Goal: Find specific page/section: Locate a particular part of the current website

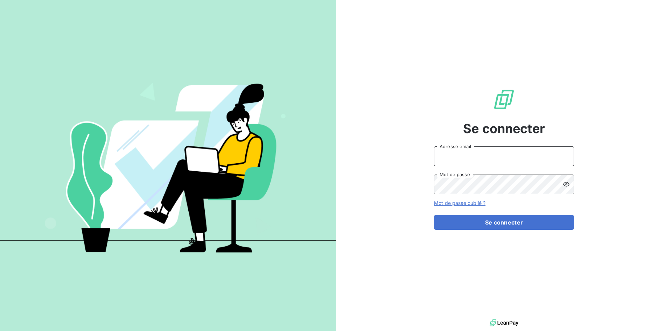
click at [441, 155] on input "Adresse email" at bounding box center [504, 156] width 140 height 20
type input "[EMAIL_ADDRESS][DOMAIN_NAME]"
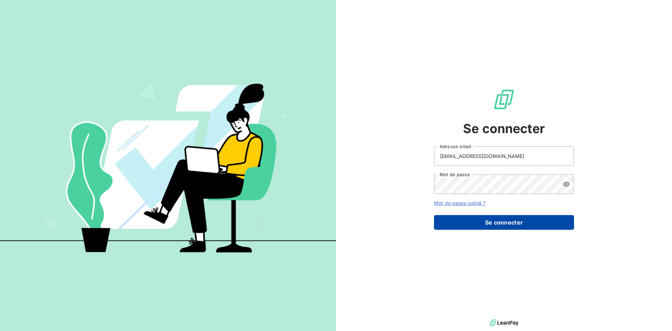
click at [494, 224] on button "Se connecter" at bounding box center [504, 222] width 140 height 15
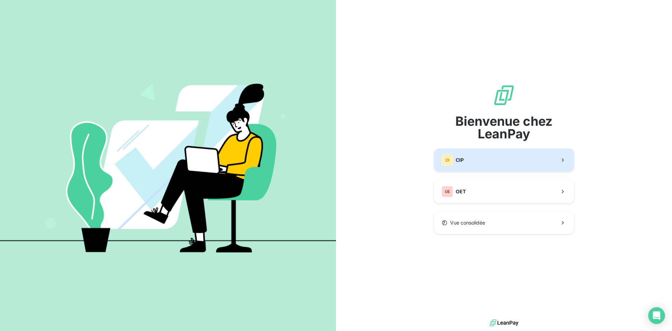
click at [494, 163] on button "CI CIP" at bounding box center [504, 159] width 140 height 23
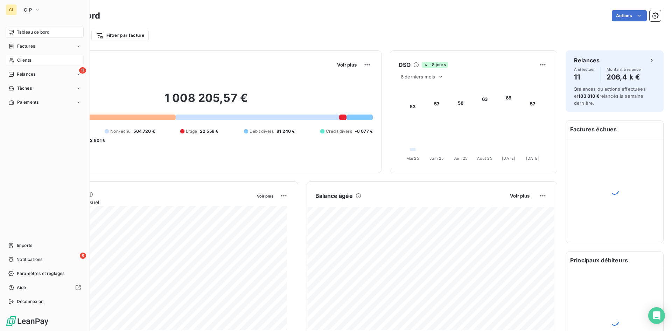
click at [28, 59] on span "Clients" at bounding box center [24, 60] width 14 height 6
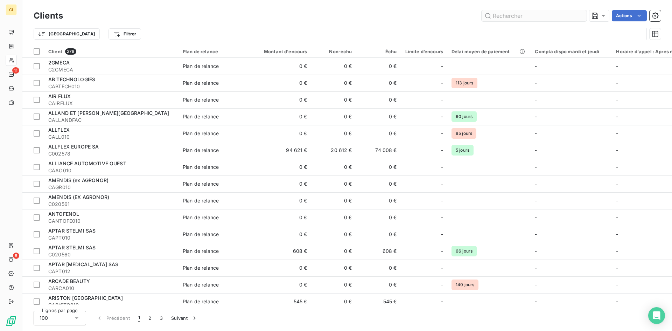
click at [520, 18] on input "text" at bounding box center [533, 15] width 105 height 11
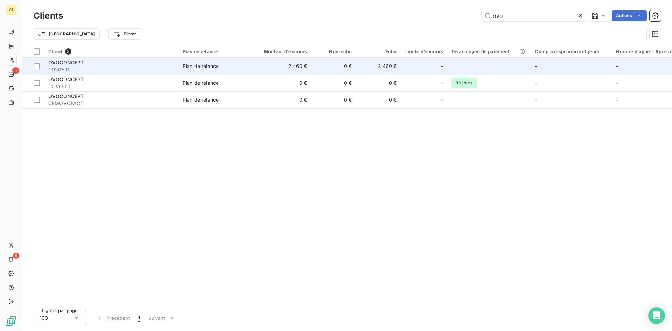
type input "ovo"
click at [76, 65] on div "OVOCONCEPT" at bounding box center [111, 62] width 126 height 7
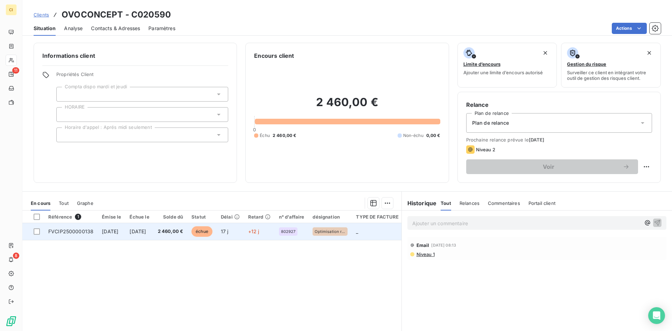
click at [76, 233] on span "FVCIP2500000138" at bounding box center [70, 231] width 45 height 6
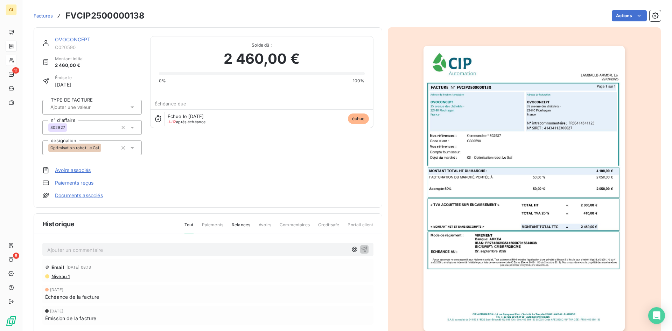
click at [131, 107] on icon at bounding box center [131, 107] width 3 height 2
click at [73, 123] on span "ACOMPTE" at bounding box center [68, 125] width 20 height 4
